Goal: Task Accomplishment & Management: Manage account settings

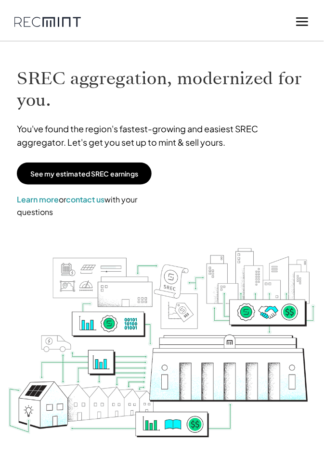
click at [301, 25] on line at bounding box center [302, 25] width 11 height 0
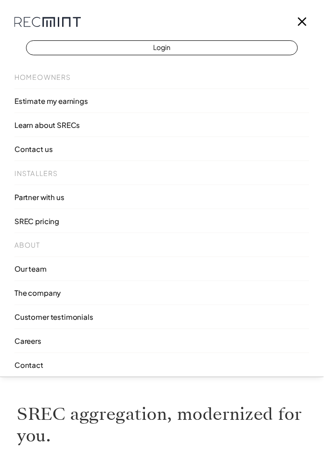
click at [93, 48] on link "Login" at bounding box center [162, 47] width 272 height 15
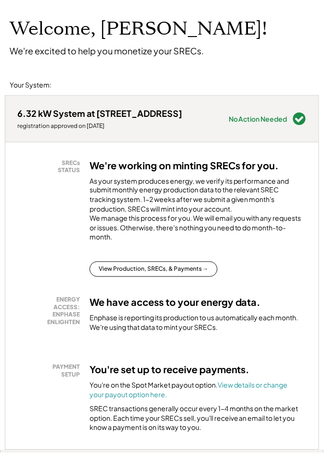
scroll to position [51, 0]
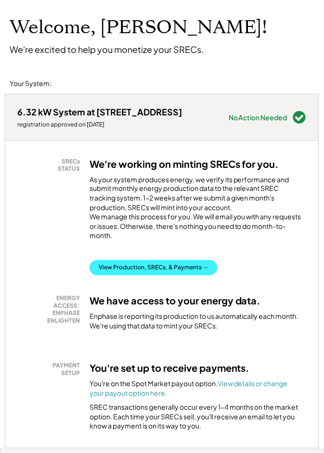
click at [137, 276] on button "View Production, SRECs, & Payments →" at bounding box center [153, 267] width 128 height 15
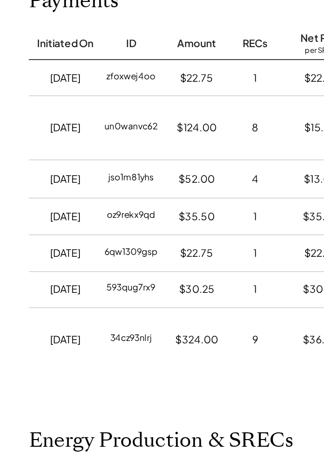
scroll to position [0, 1]
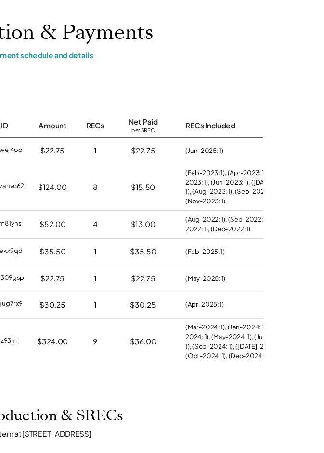
scroll to position [0, 0]
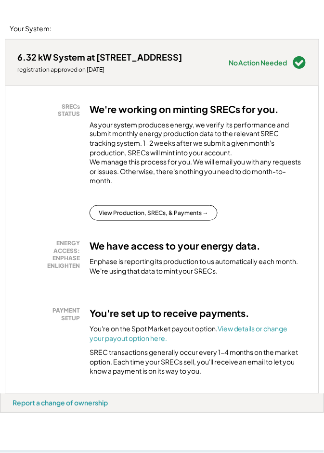
click at [225, 125] on div "As your system produces energy, we verify its performance and submit monthly en…" at bounding box center [195, 155] width 212 height 71
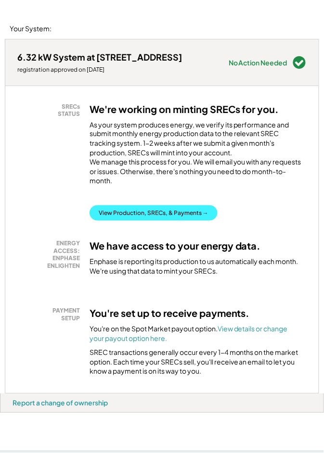
click at [121, 221] on button "View Production, SRECs, & Payments →" at bounding box center [153, 212] width 128 height 15
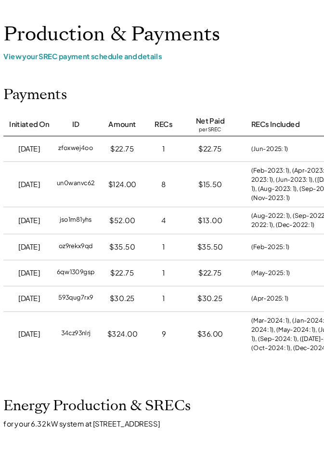
click at [85, 101] on div "View your SREC payment schedule and details" at bounding box center [307, 99] width 577 height 9
click at [91, 98] on div "View your SREC payment schedule and details" at bounding box center [307, 99] width 577 height 9
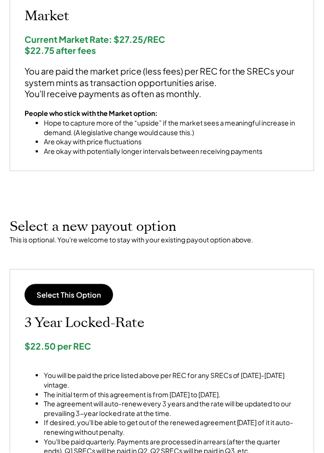
scroll to position [186, 0]
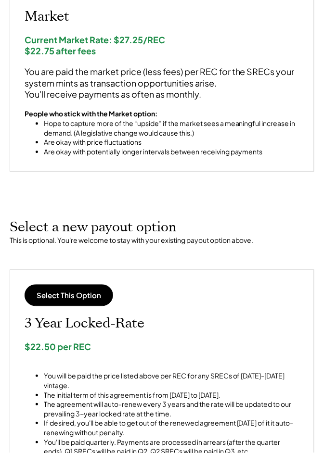
click at [248, 26] on div "Market Current Market Rate: $27.25/REC $22.75 after fees You are paid the marke…" at bounding box center [162, 83] width 275 height 149
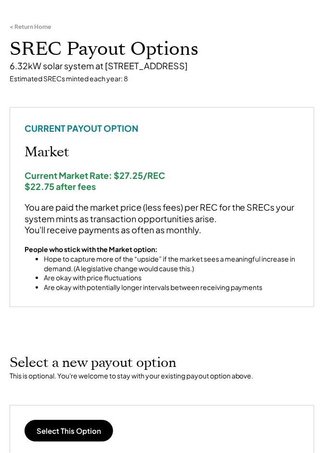
scroll to position [61, 0]
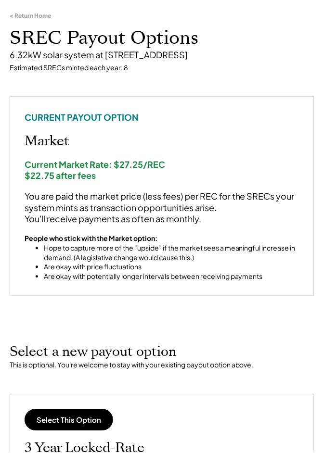
click at [210, 410] on div "Select This Option" at bounding box center [162, 420] width 275 height 22
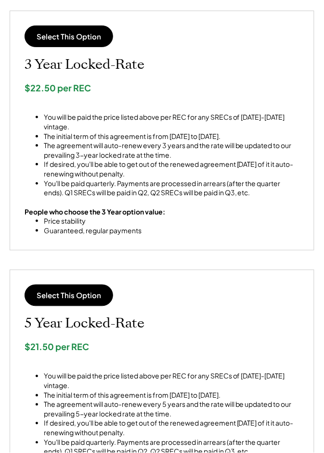
scroll to position [446, 0]
